Goal: Transaction & Acquisition: Subscribe to service/newsletter

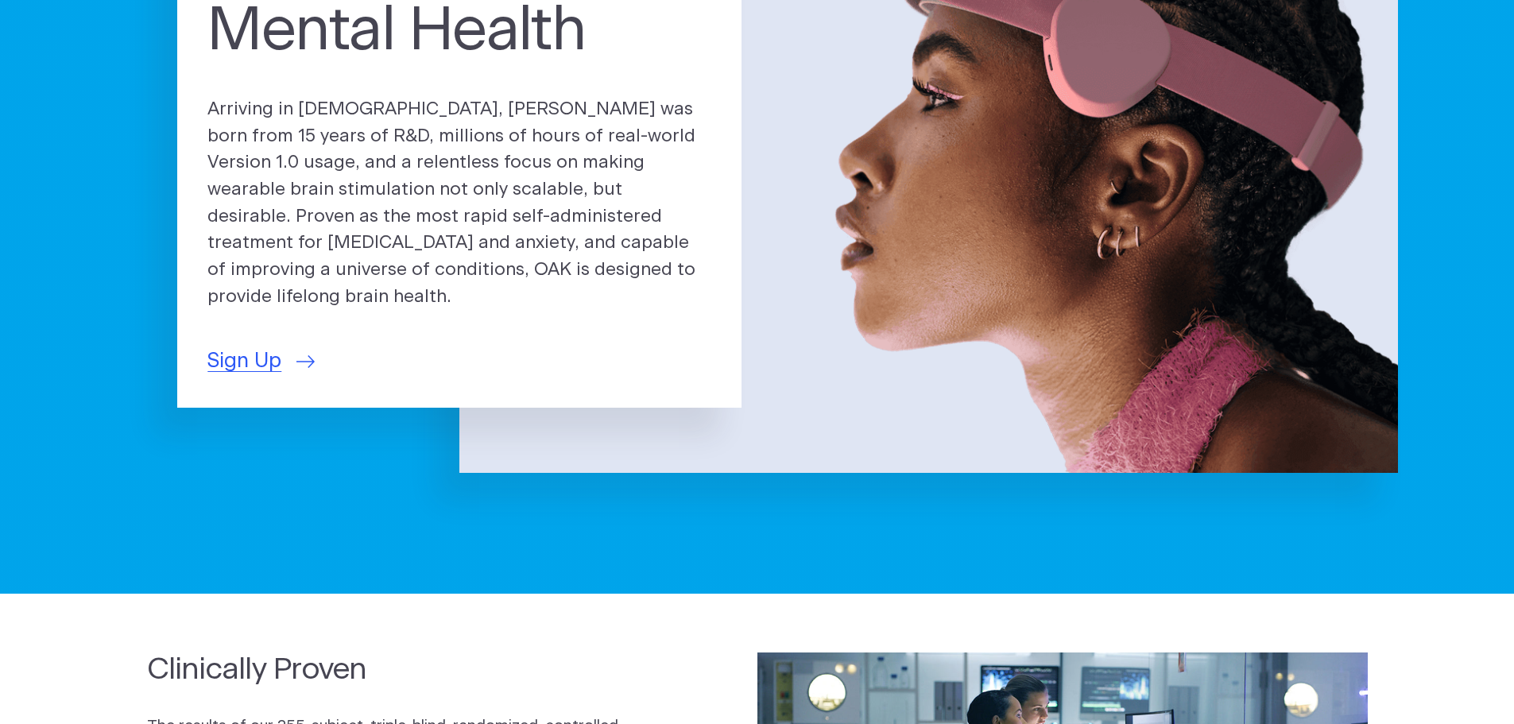
scroll to position [397, 0]
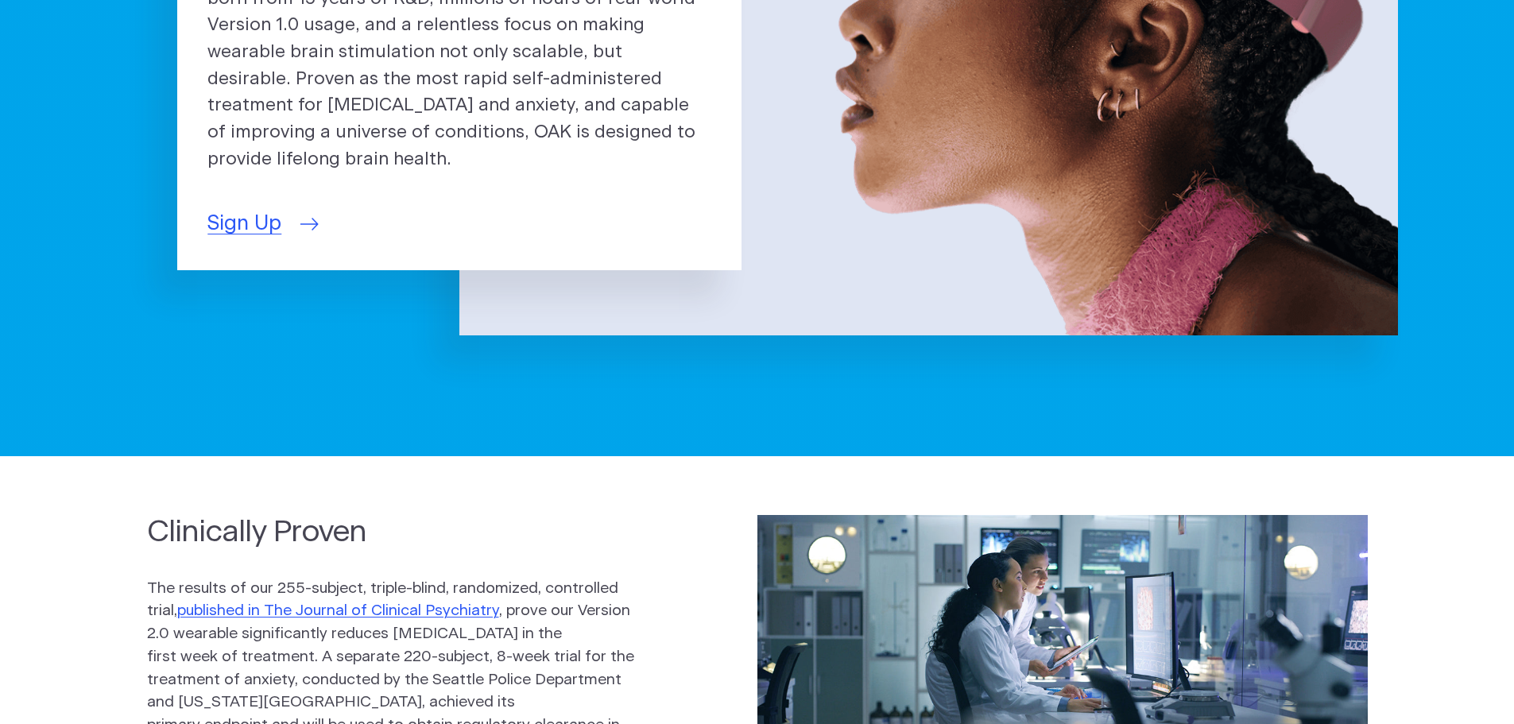
click at [246, 212] on span "Sign Up" at bounding box center [244, 223] width 74 height 31
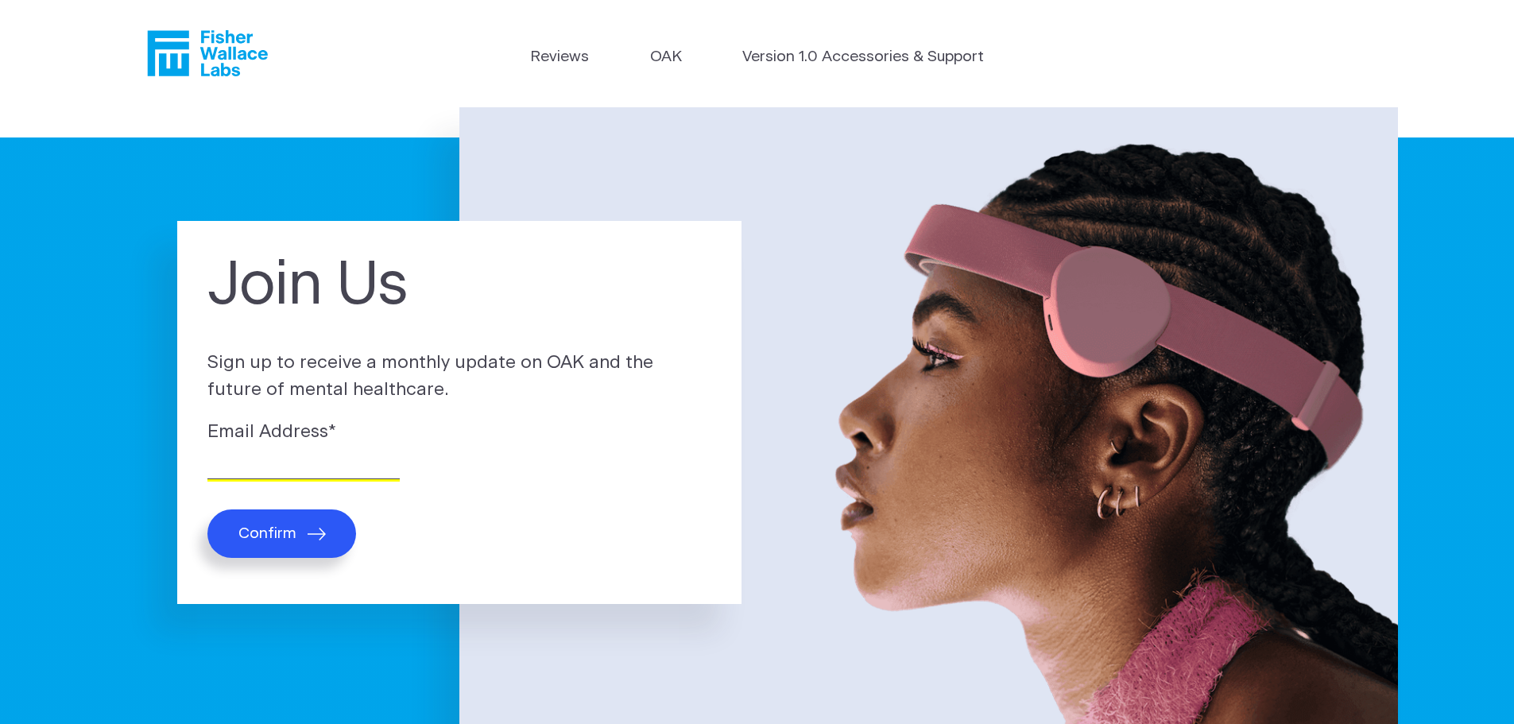
click at [267, 462] on input "Email Address *" at bounding box center [303, 466] width 192 height 25
type input "[EMAIL_ADDRESS][DOMAIN_NAME]"
click at [301, 523] on button "Confirm" at bounding box center [281, 533] width 149 height 48
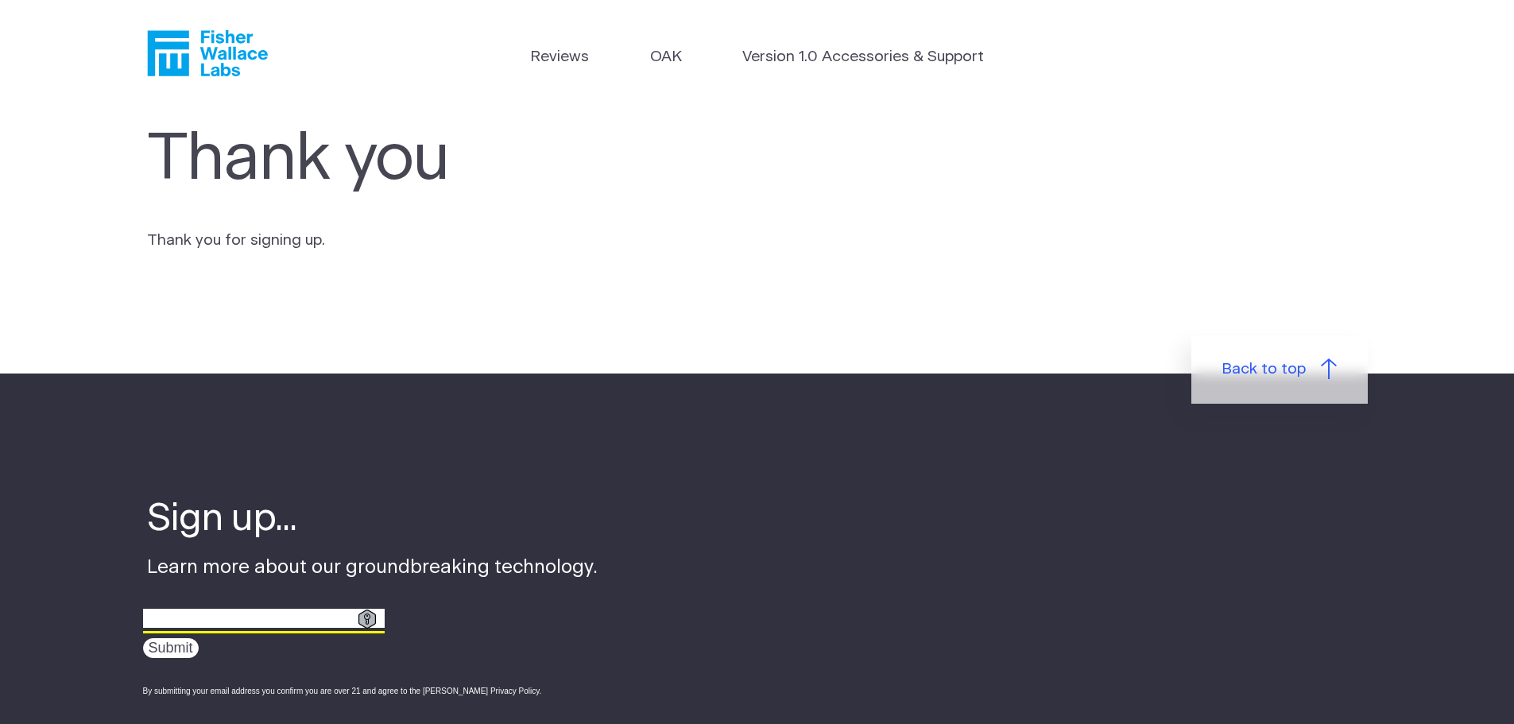
click at [215, 628] on input "email" at bounding box center [264, 618] width 242 height 25
type input "[EMAIL_ADDRESS][DOMAIN_NAME]"
click at [171, 652] on input "Submit" at bounding box center [171, 648] width 56 height 20
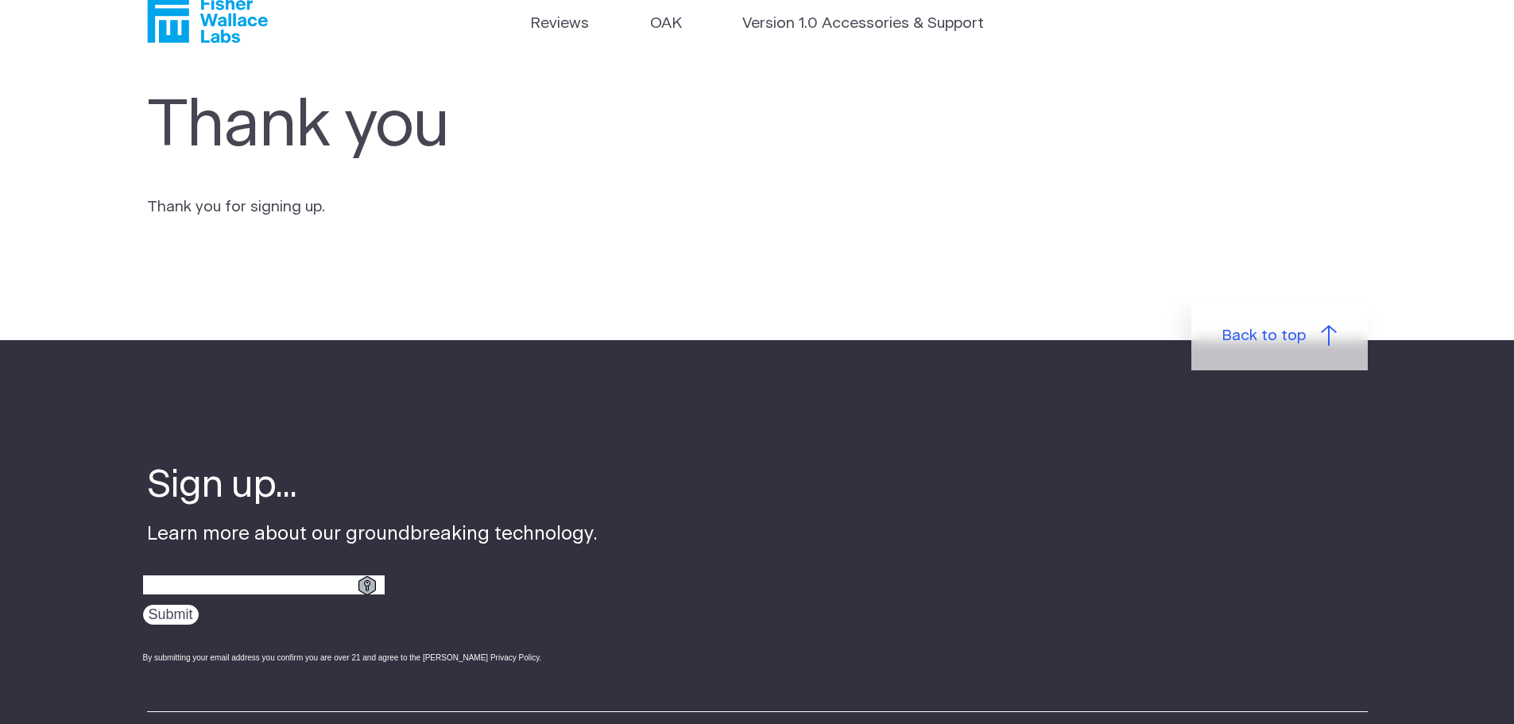
scroll to position [556, 0]
